Goal: Task Accomplishment & Management: Manage account settings

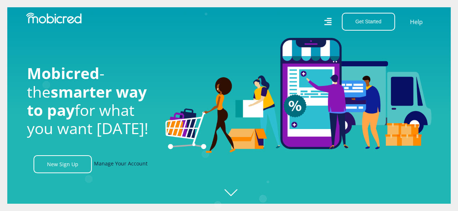
scroll to position [0, 519]
click at [114, 165] on link "Manage Your Account" at bounding box center [121, 164] width 54 height 18
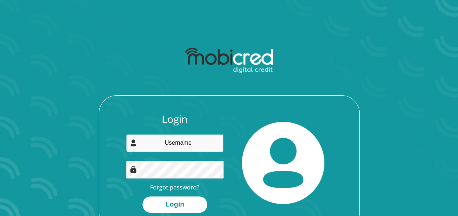
click at [172, 145] on input "email" at bounding box center [175, 143] width 98 height 18
type input "alexanderceleste7@gmail.com"
